Goal: Transaction & Acquisition: Purchase product/service

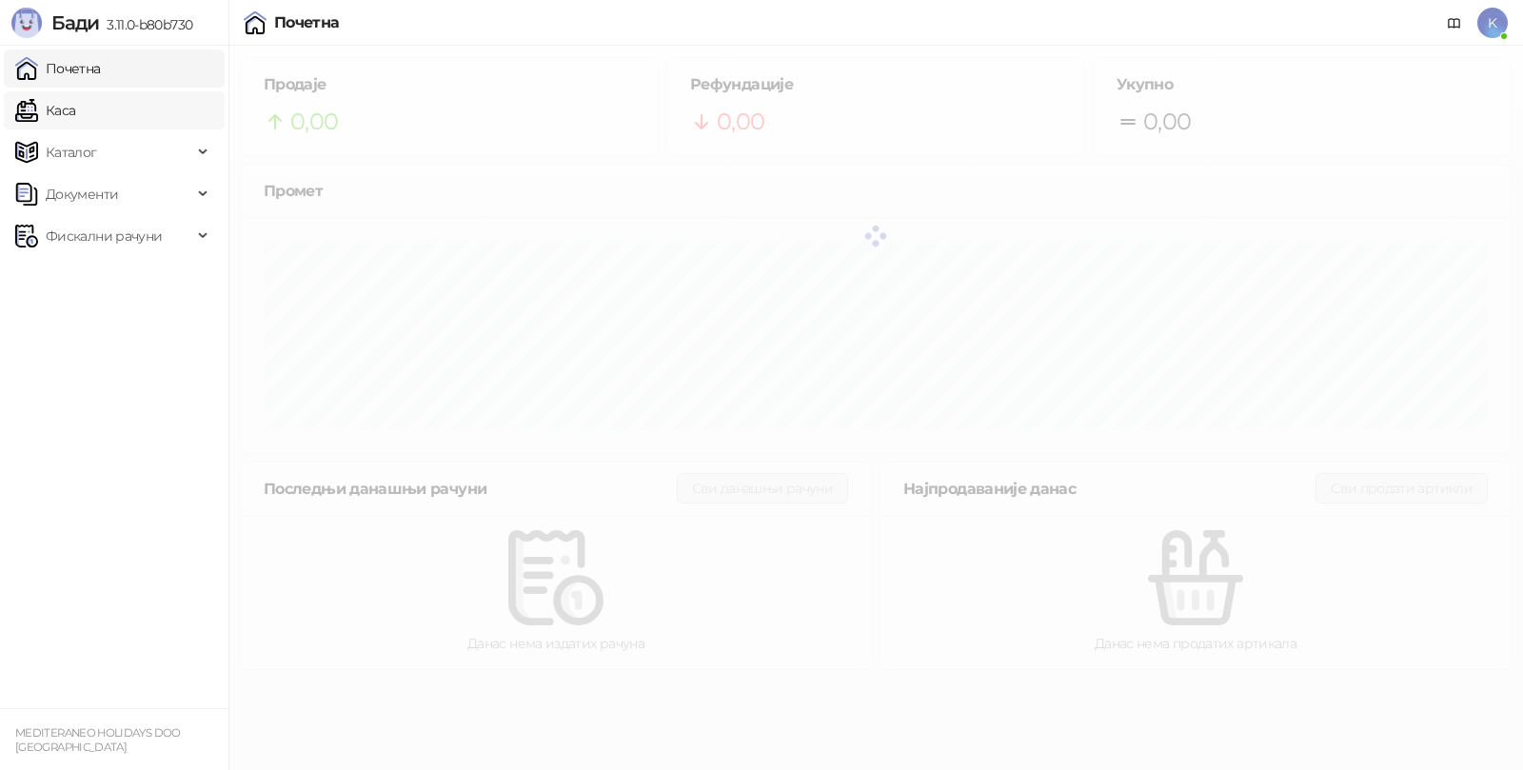
click at [75, 112] on link "Каса" at bounding box center [45, 110] width 60 height 38
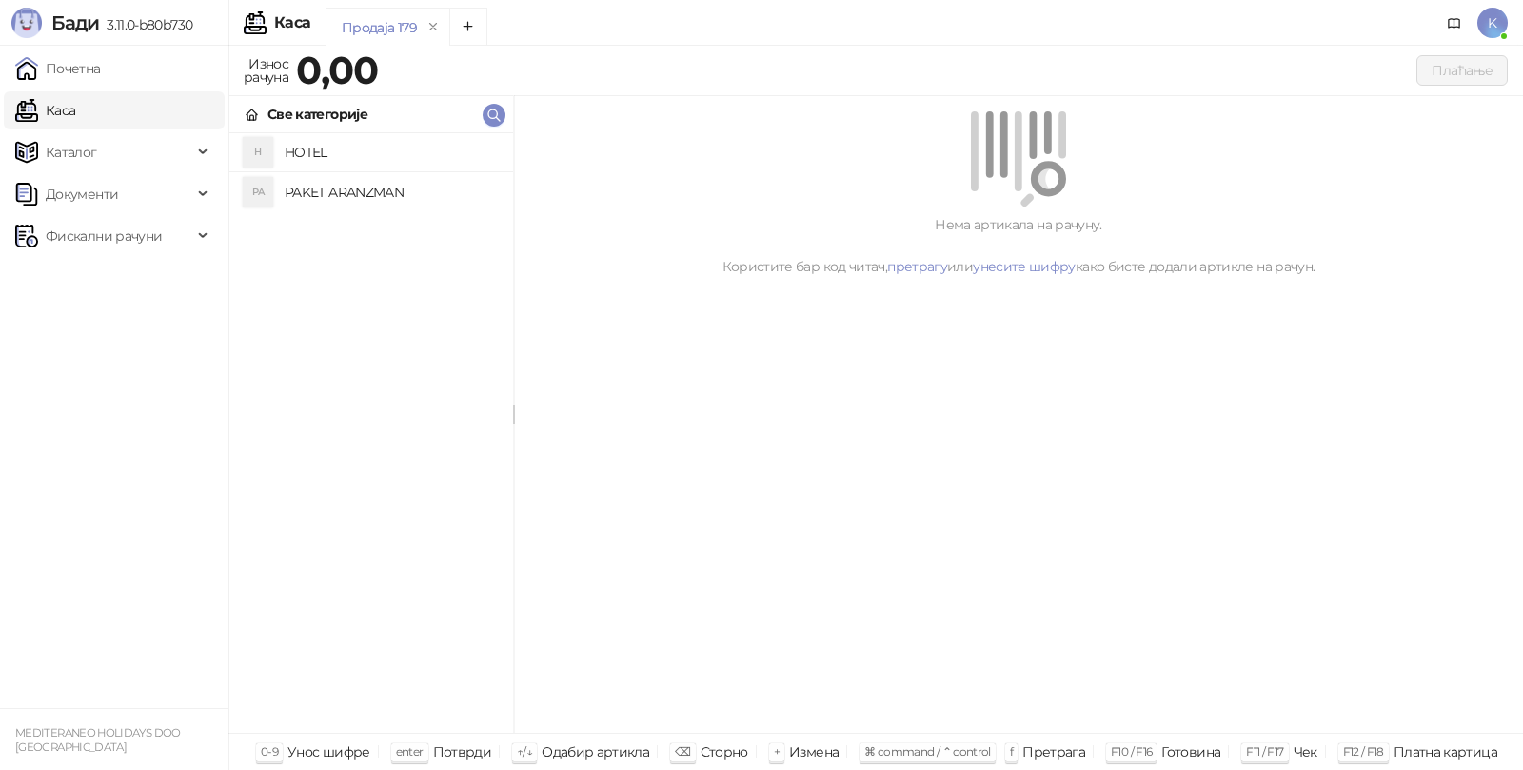
click at [328, 192] on h4 "PAKET ARANZMAN" at bounding box center [391, 192] width 213 height 30
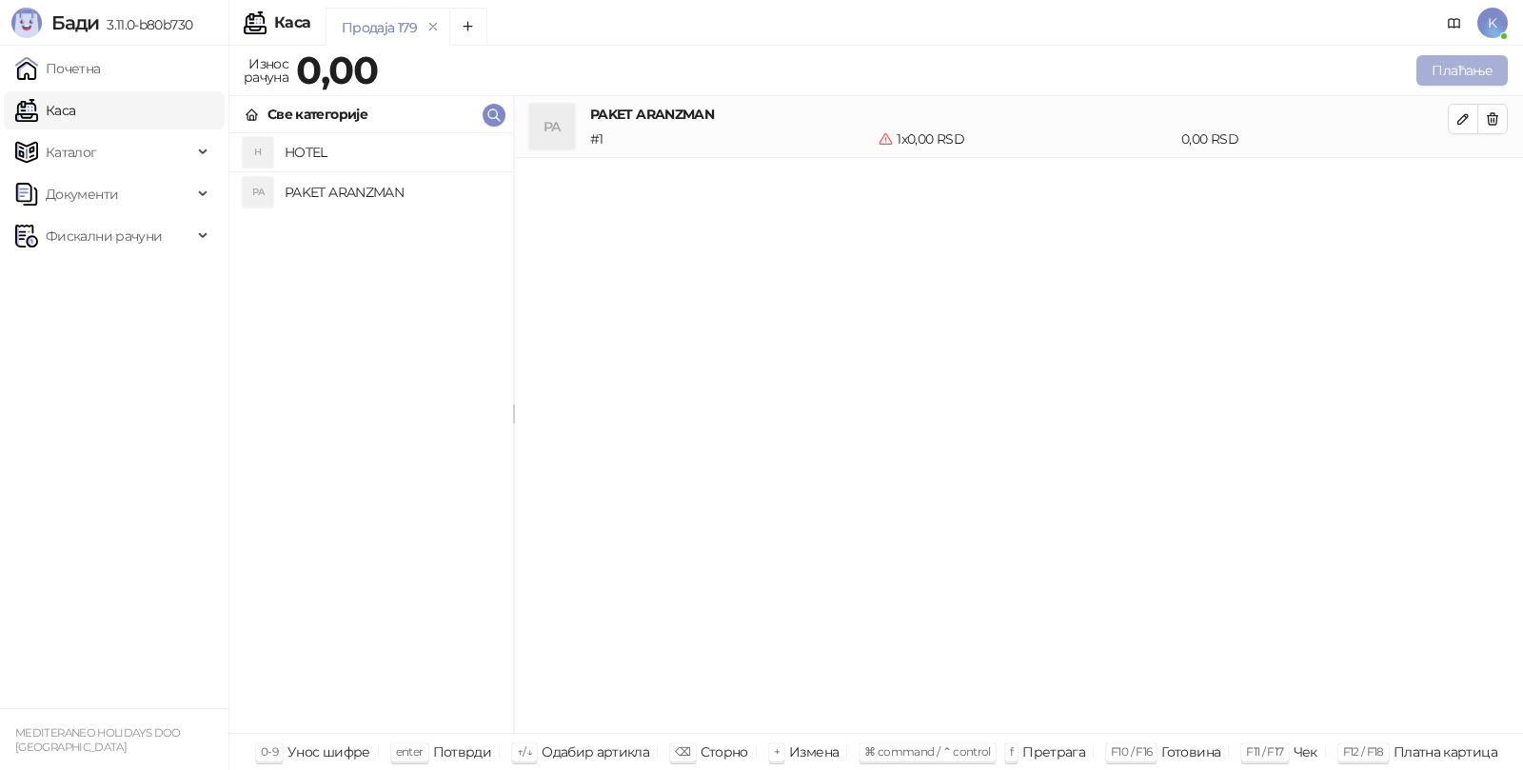
click at [1456, 69] on button "Плаћање" at bounding box center [1462, 70] width 91 height 30
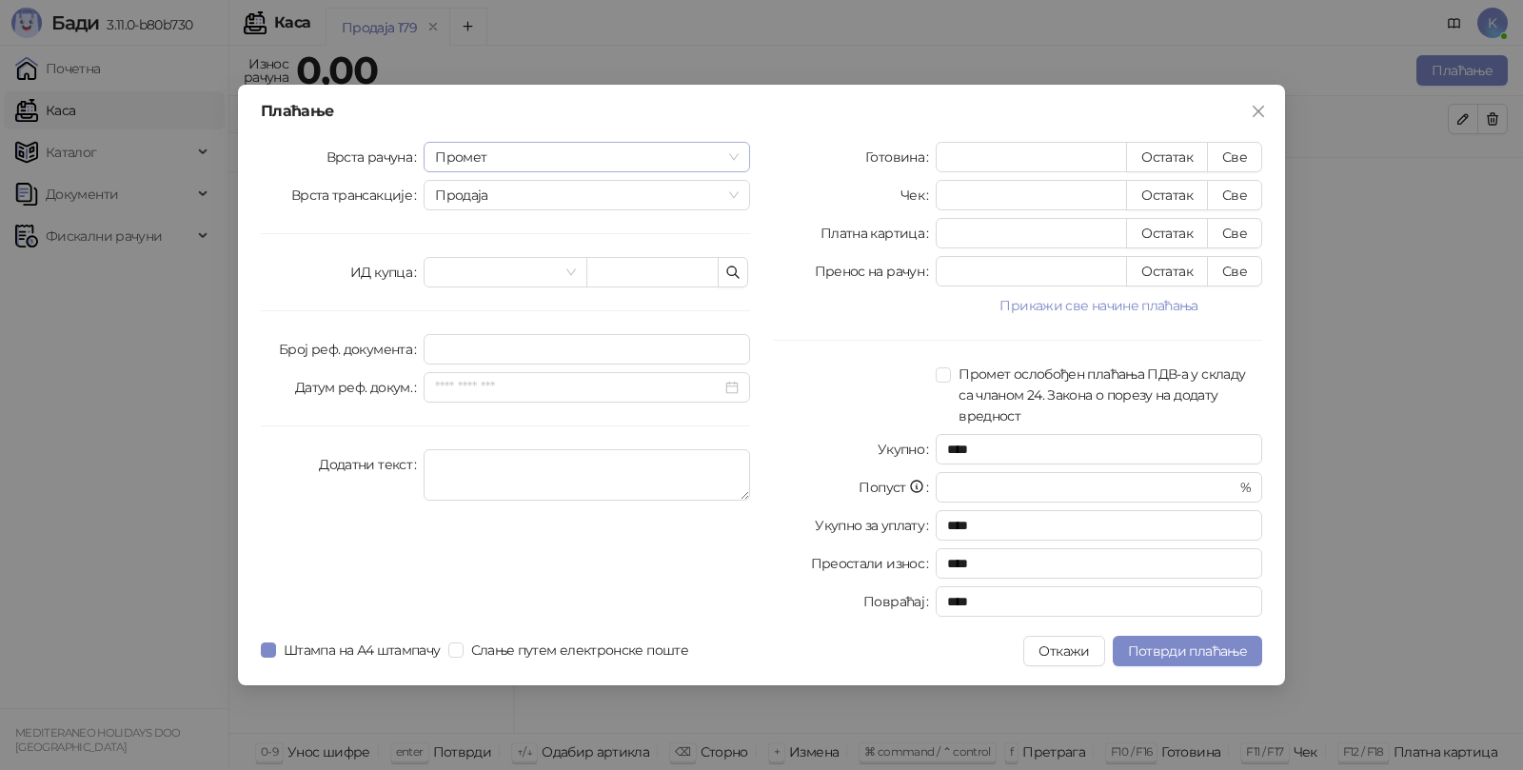
click at [521, 162] on span "Промет" at bounding box center [587, 157] width 304 height 29
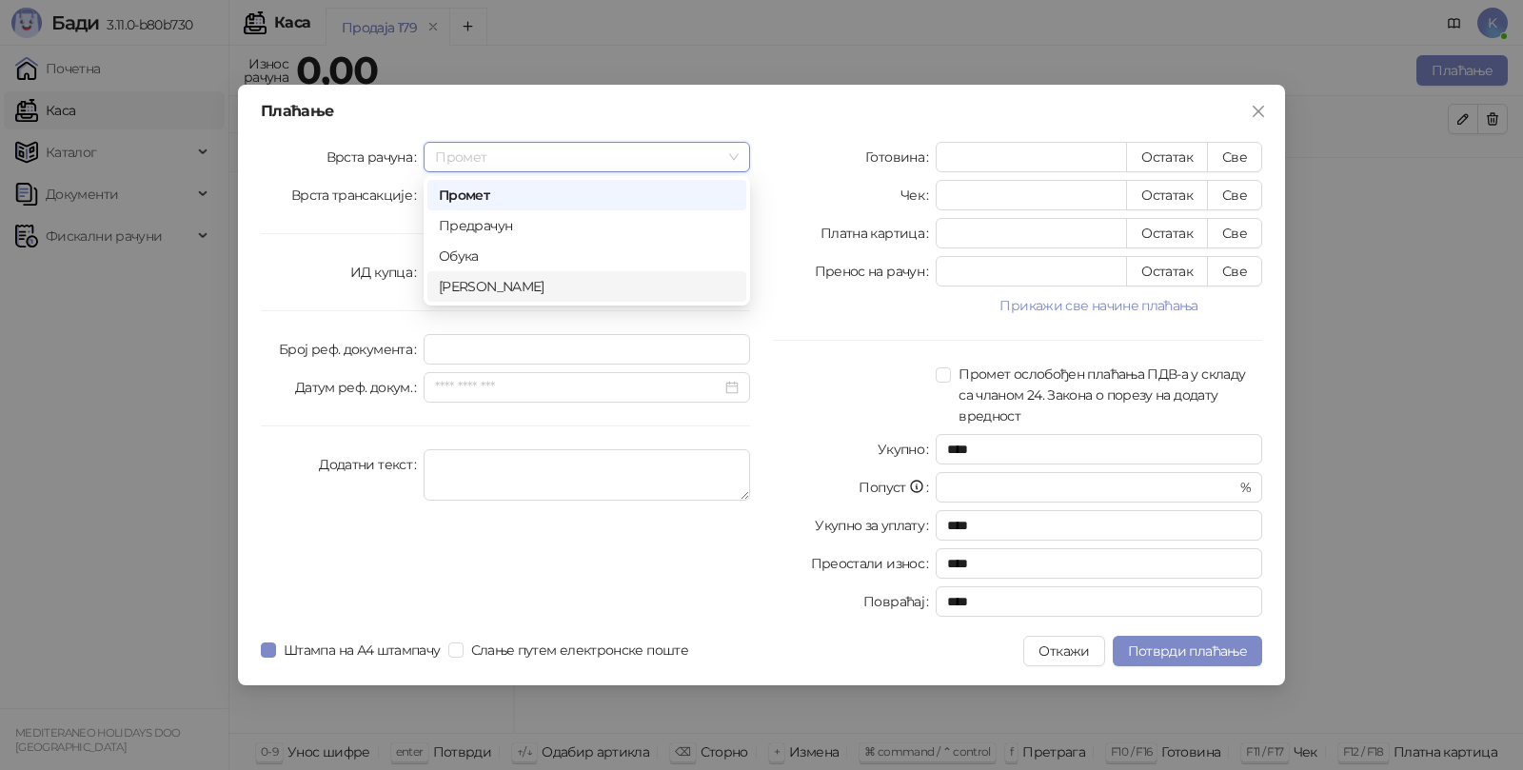
click at [458, 280] on div "Аванс" at bounding box center [587, 286] width 296 height 21
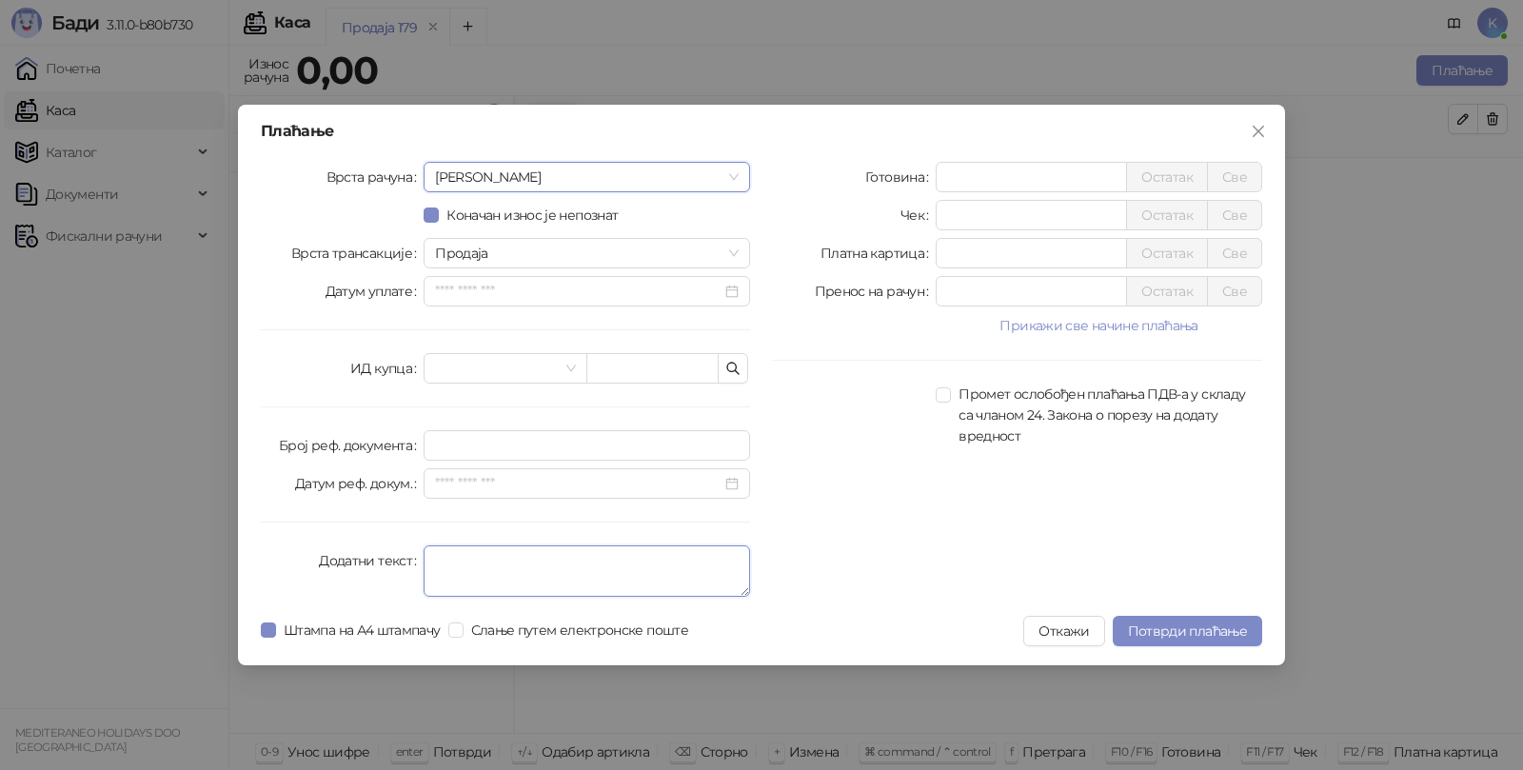
click at [501, 568] on textarea "Додатни текст" at bounding box center [587, 571] width 327 height 51
type textarea "*********"
click at [989, 241] on input "*" at bounding box center [1031, 253] width 189 height 29
type input "*****"
click at [1223, 631] on span "Потврди плаћање" at bounding box center [1187, 631] width 119 height 17
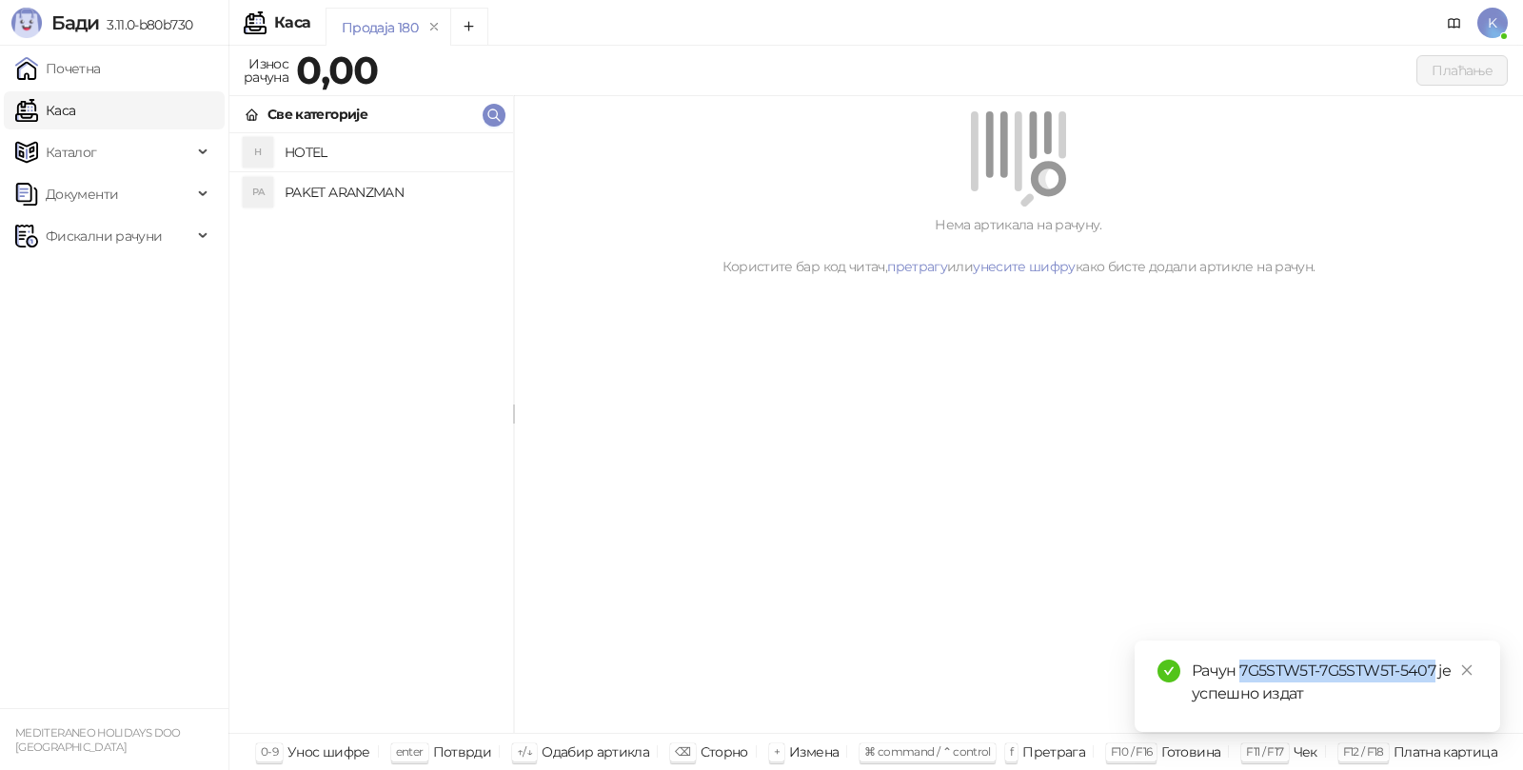
drag, startPoint x: 1241, startPoint y: 670, endPoint x: 1434, endPoint y: 678, distance: 192.5
click at [1434, 678] on div "Рачун 7G5STW5T-7G5STW5T-5407 је успешно издат" at bounding box center [1335, 683] width 286 height 46
copy div "7G5STW5T-7G5STW5T-5407"
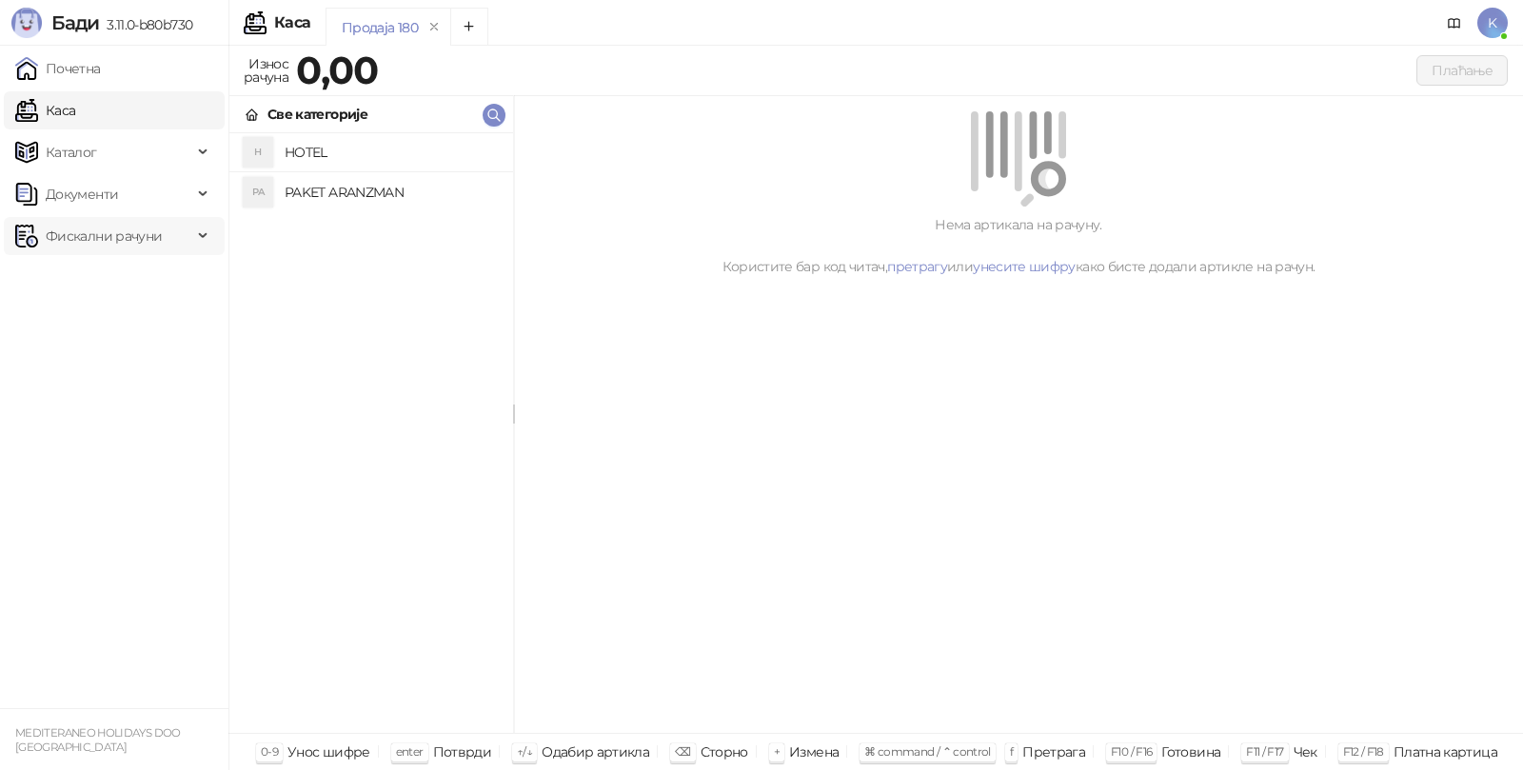
click at [96, 240] on span "Фискални рачуни" at bounding box center [104, 236] width 116 height 38
click at [86, 274] on link "Издати рачуни" at bounding box center [87, 278] width 128 height 38
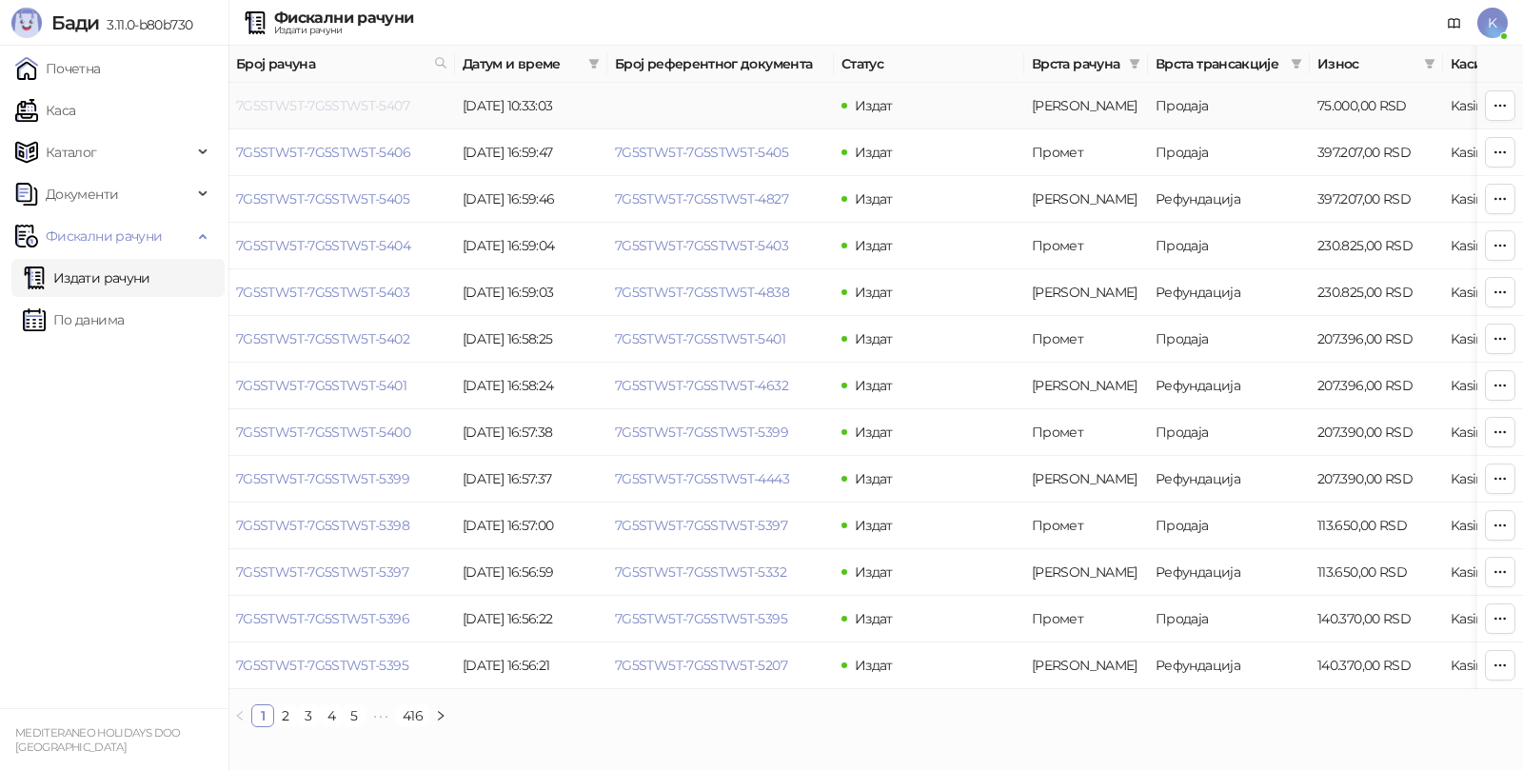
click at [306, 98] on link "7G5STW5T-7G5STW5T-5407" at bounding box center [322, 105] width 173 height 17
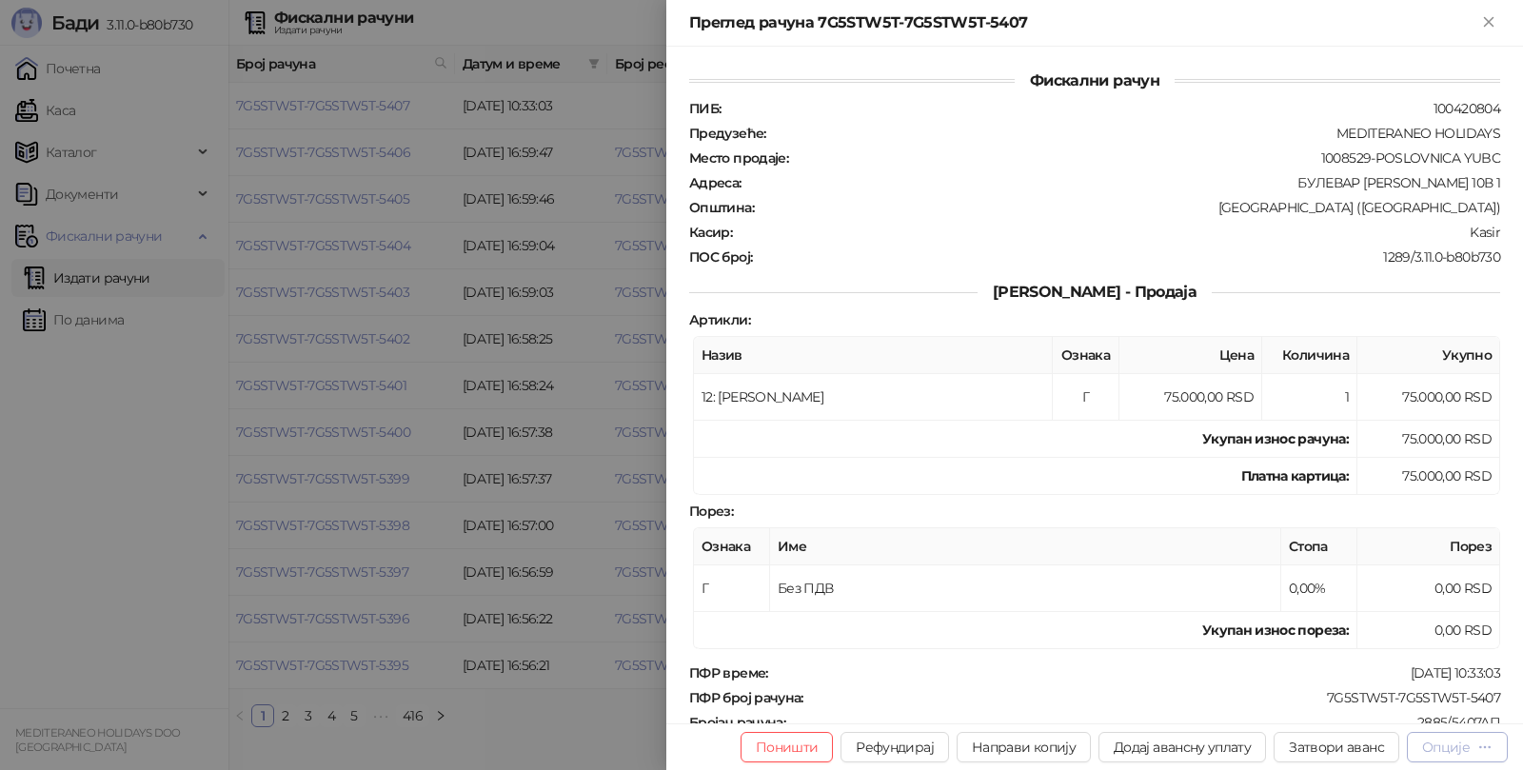
click at [1449, 746] on div "Опције" at bounding box center [1446, 747] width 48 height 17
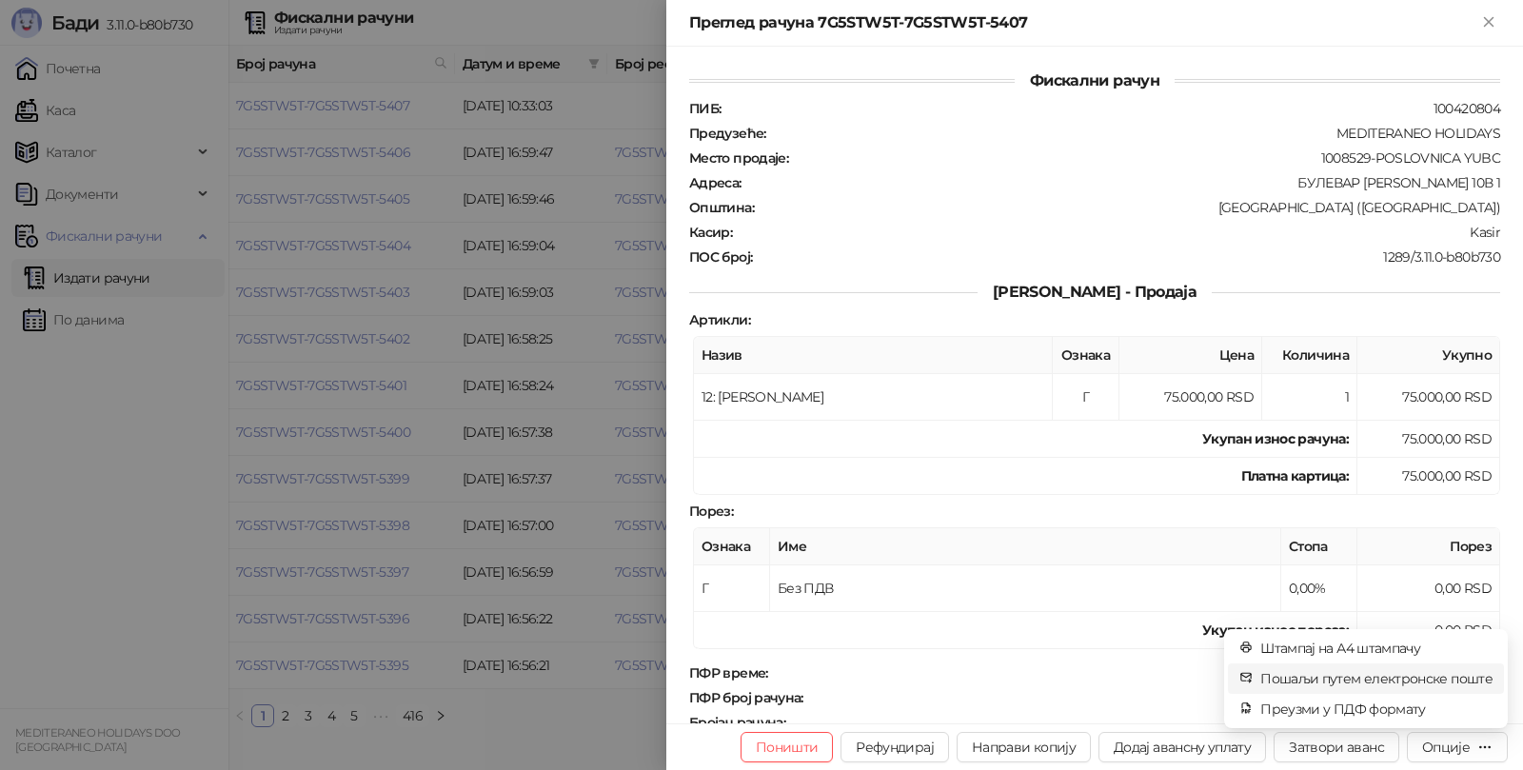
click at [1378, 675] on span "Пошаљи путем електронске поште" at bounding box center [1376, 678] width 232 height 21
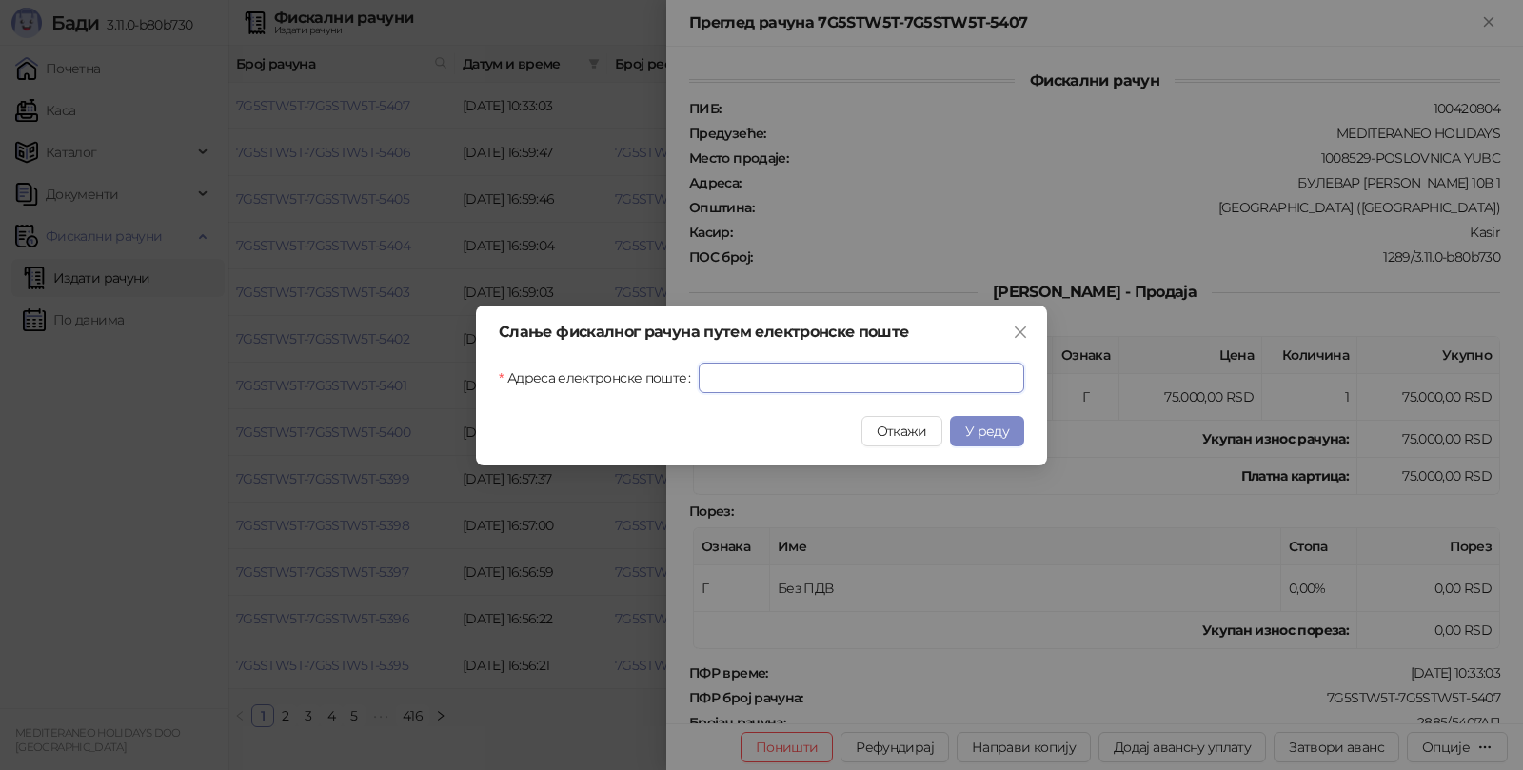
click at [902, 382] on input "Адреса електронске поште" at bounding box center [862, 378] width 326 height 30
paste input "**********"
type input "**********"
click at [996, 420] on button "У реду" at bounding box center [987, 431] width 74 height 30
